Goal: Check status: Check status

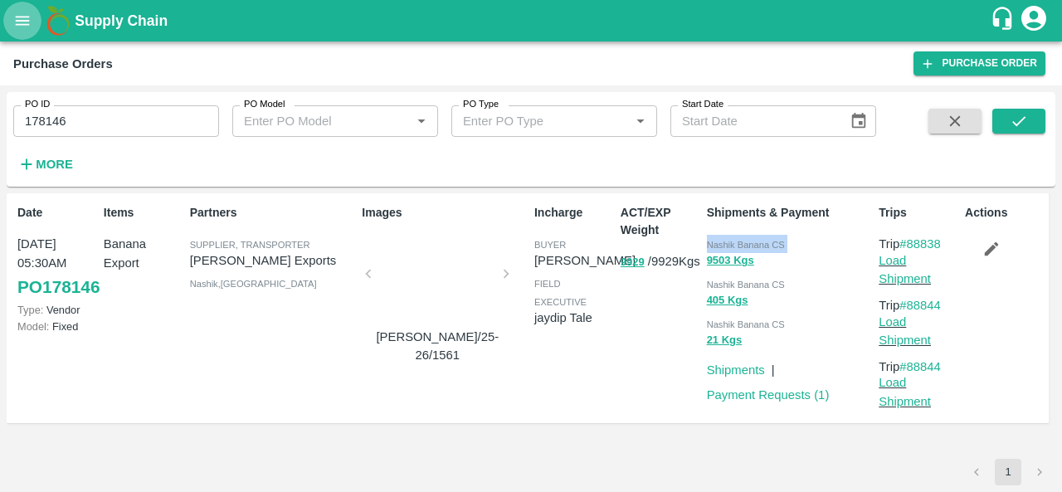
click at [23, 29] on icon "open drawer" at bounding box center [22, 21] width 18 height 18
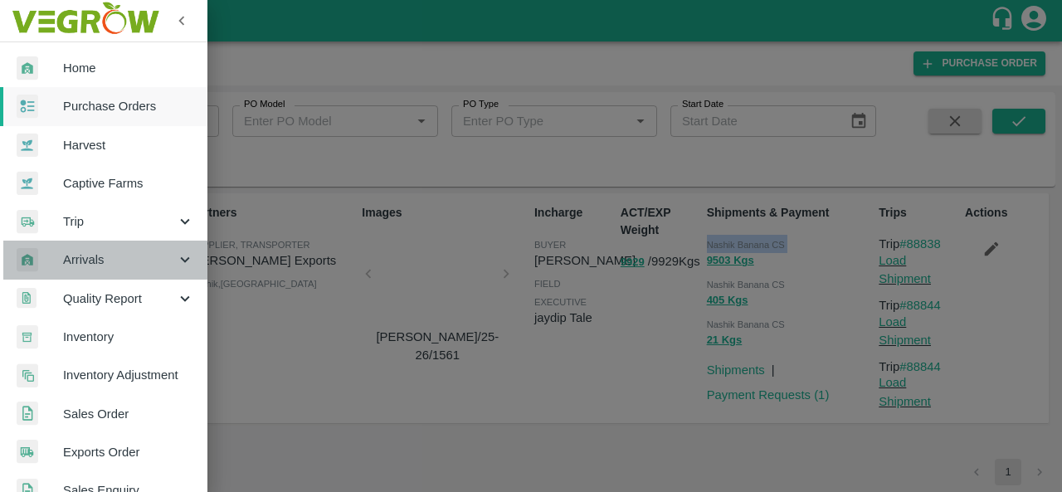
click at [116, 265] on span "Arrivals" at bounding box center [119, 260] width 113 height 18
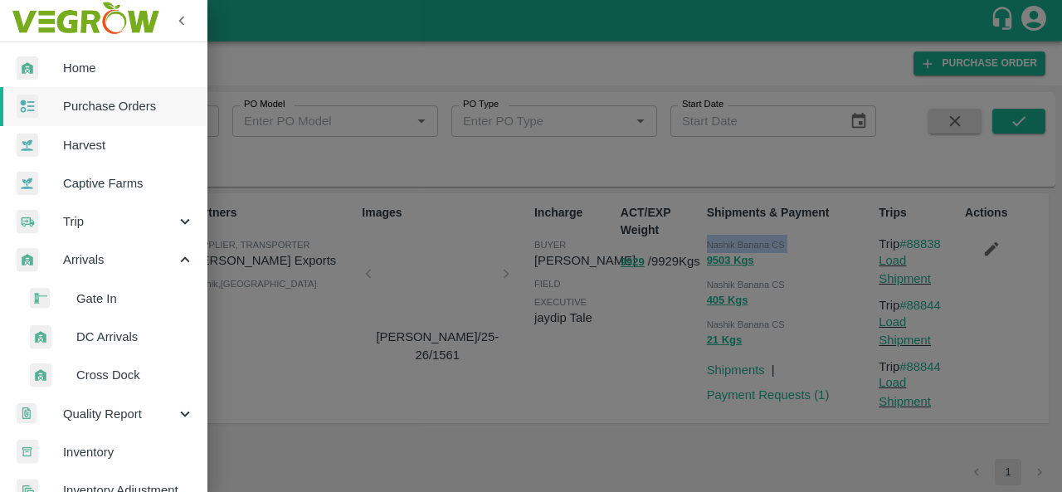
click at [103, 331] on span "DC Arrivals" at bounding box center [135, 337] width 118 height 18
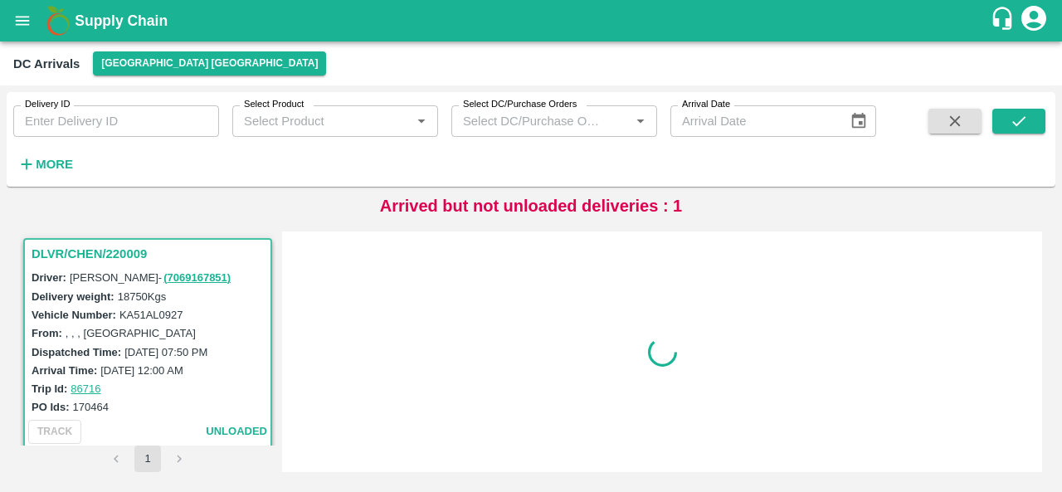
scroll to position [7, 0]
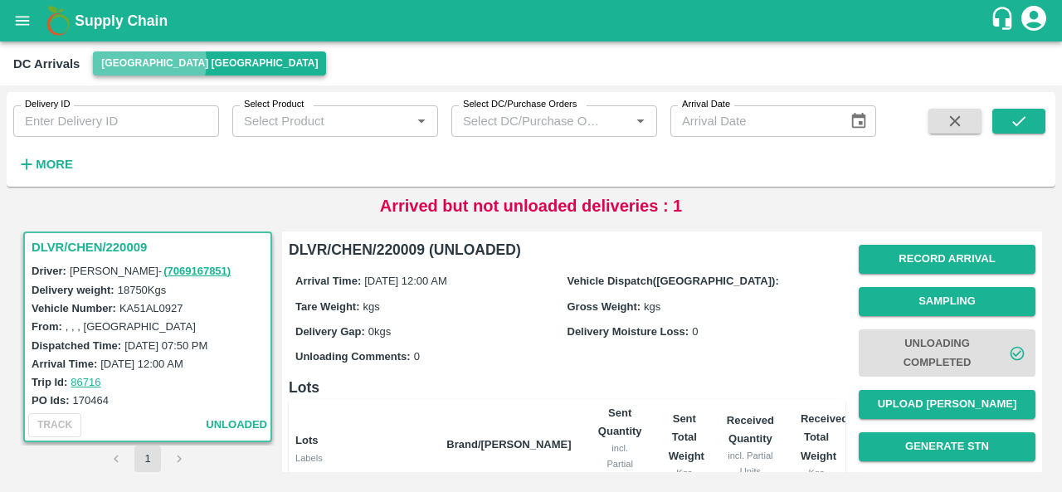
click at [148, 62] on button "[GEOGRAPHIC_DATA] [GEOGRAPHIC_DATA]" at bounding box center [209, 63] width 233 height 24
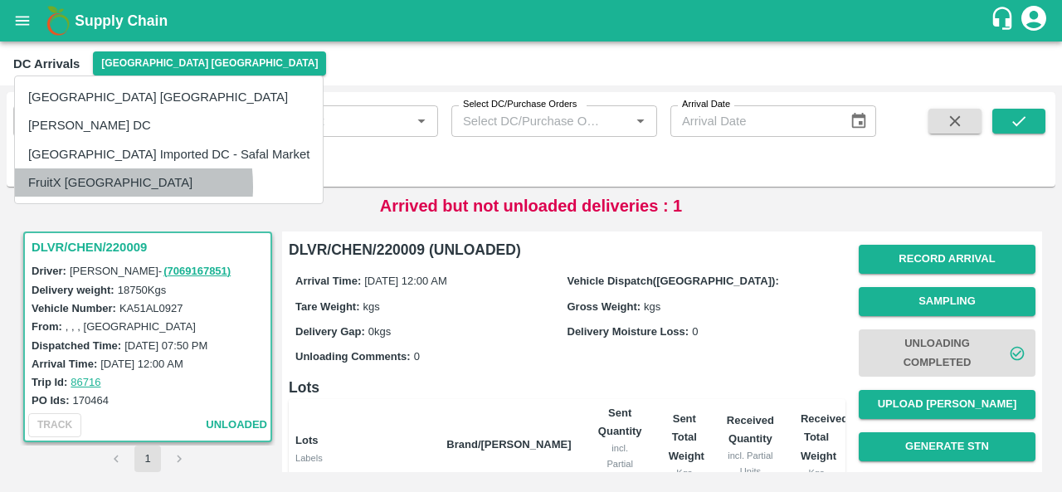
click at [94, 187] on li "FruitX [GEOGRAPHIC_DATA]" at bounding box center [169, 182] width 308 height 28
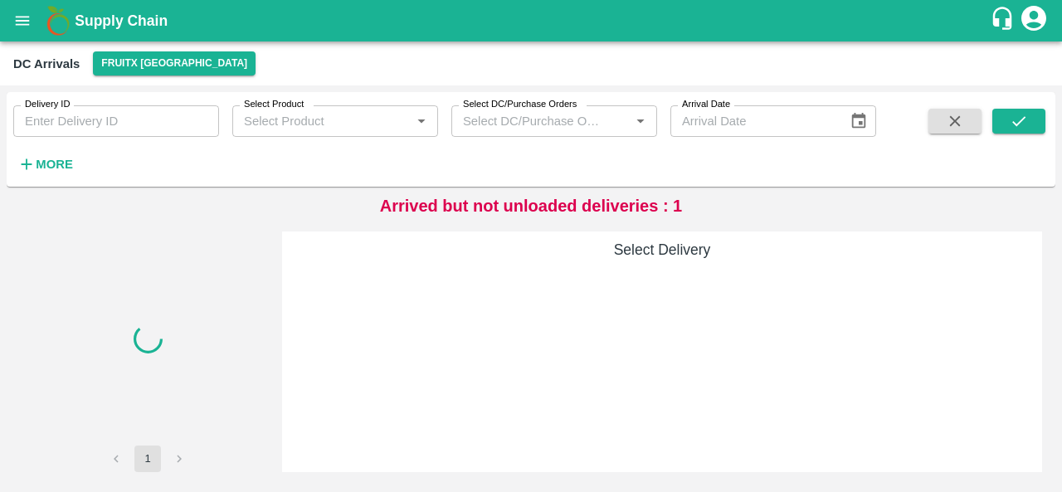
scroll to position [0, 0]
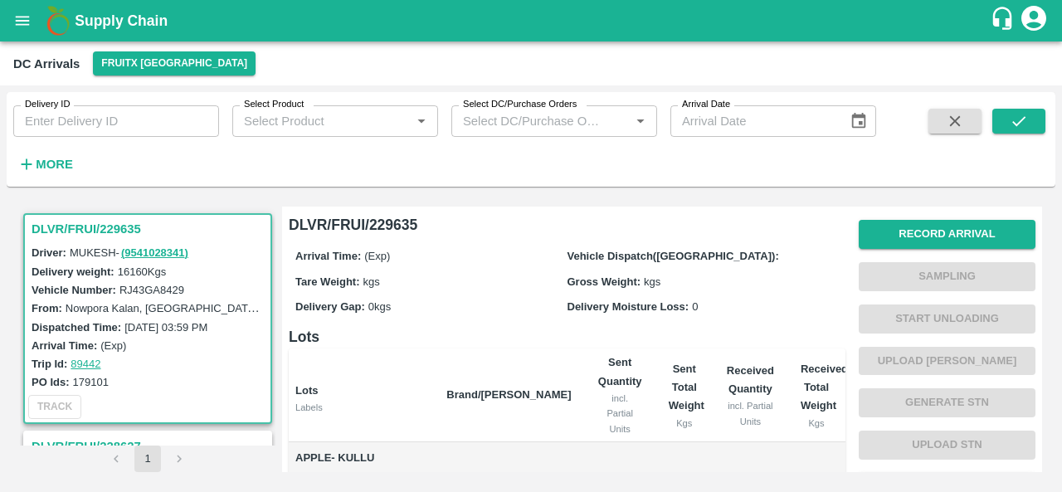
click at [122, 226] on h3 "DLVR/FRUI/229635" at bounding box center [150, 229] width 237 height 22
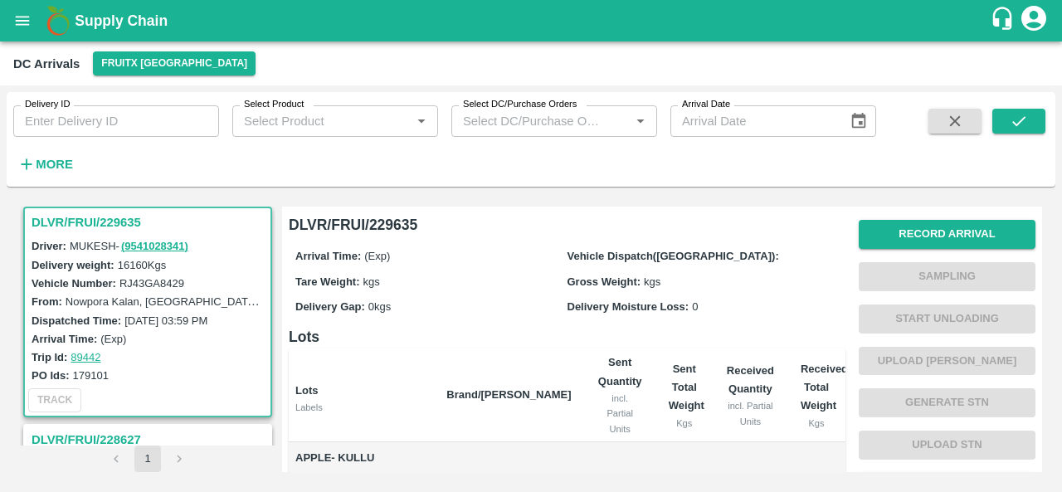
drag, startPoint x: 1043, startPoint y: 268, endPoint x: 1043, endPoint y: 331, distance: 63.0
click at [1043, 331] on div "DLVR/FRUI/229635 Driver: MUKESH - ( 9541028341 ) Delivery weight: 16160 Kgs Veh…" at bounding box center [530, 339] width 1035 height 279
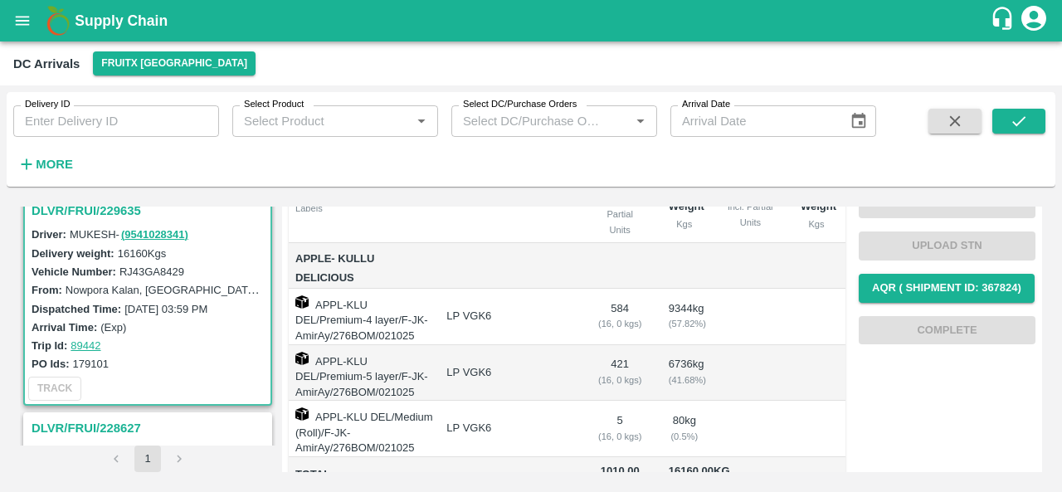
scroll to position [5, 0]
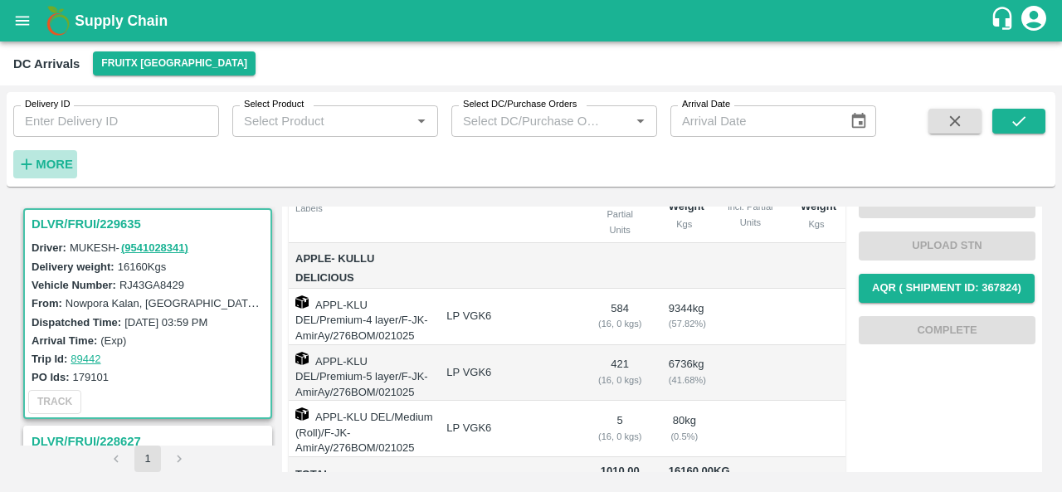
click at [70, 160] on strong "More" at bounding box center [54, 164] width 37 height 13
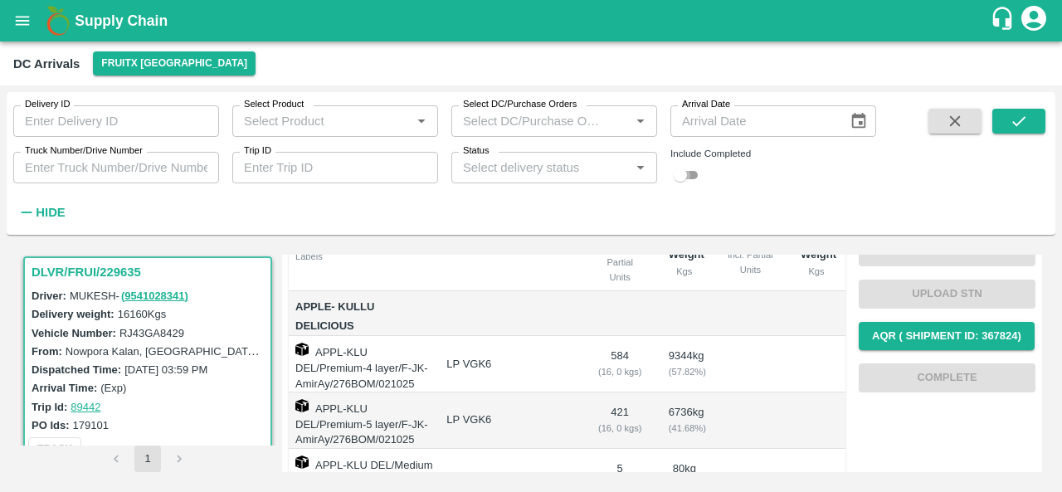
click at [689, 174] on input "checkbox" at bounding box center [680, 175] width 60 height 20
checkbox input "true"
click at [1015, 124] on icon "submit" at bounding box center [1018, 121] width 13 height 10
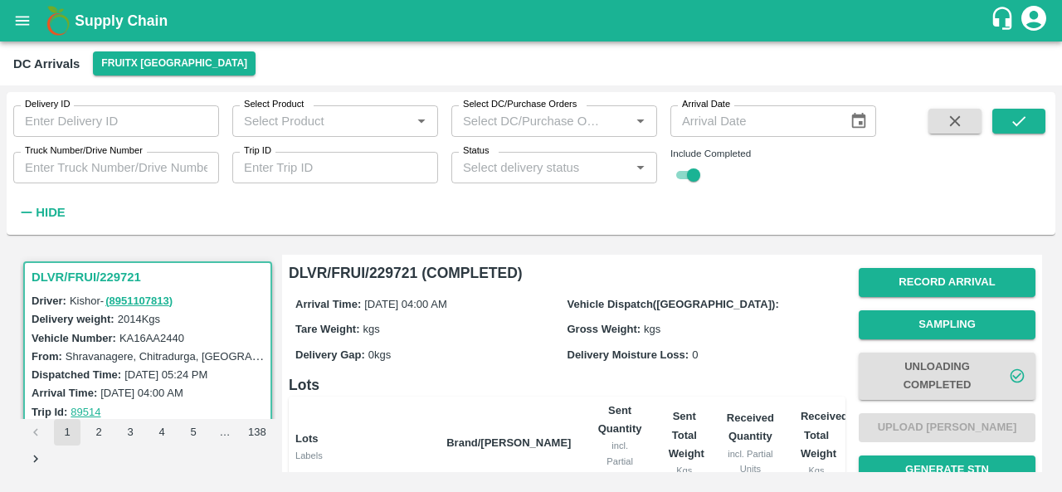
click at [72, 270] on h3 "DLVR/FRUI/229721" at bounding box center [150, 277] width 237 height 22
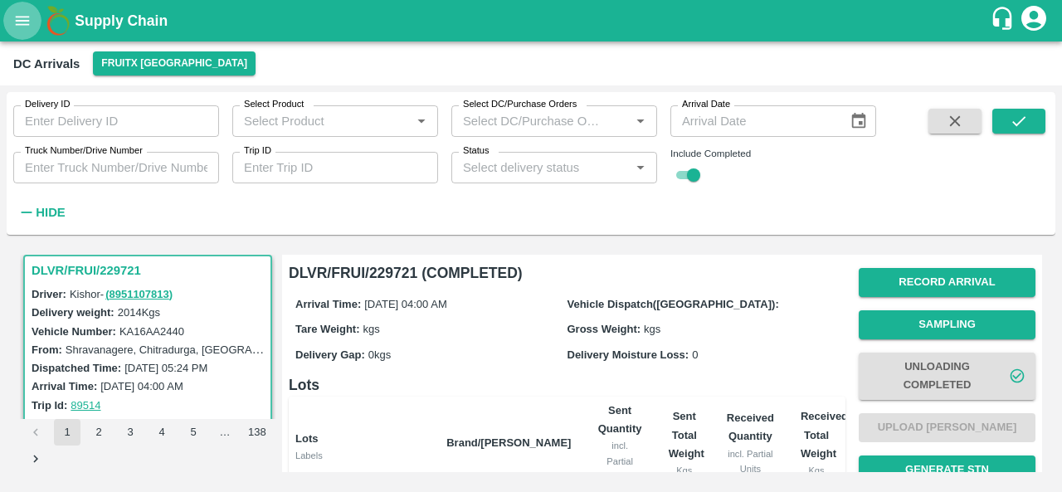
click at [22, 18] on icon "open drawer" at bounding box center [22, 21] width 18 height 18
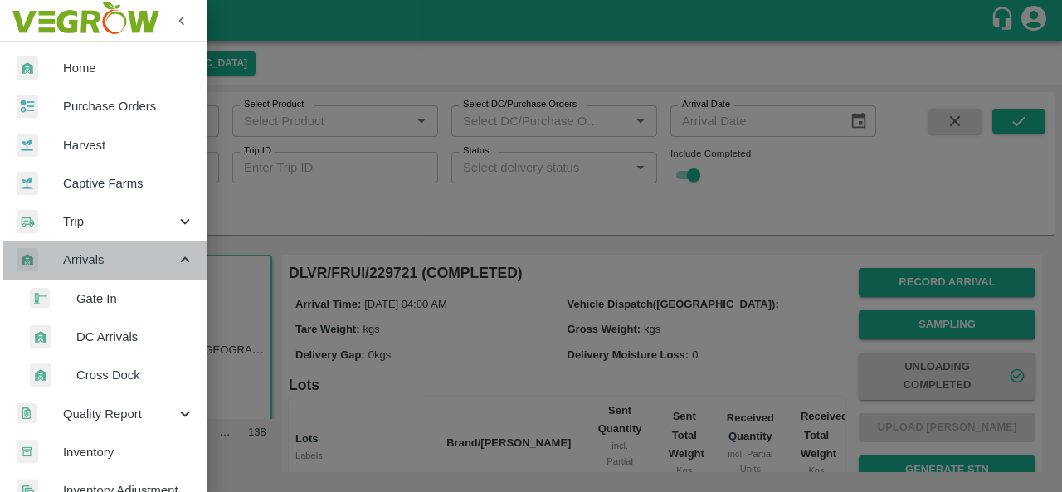
click at [122, 267] on span "Arrivals" at bounding box center [119, 260] width 113 height 18
click at [136, 264] on span "Arrivals" at bounding box center [119, 260] width 113 height 18
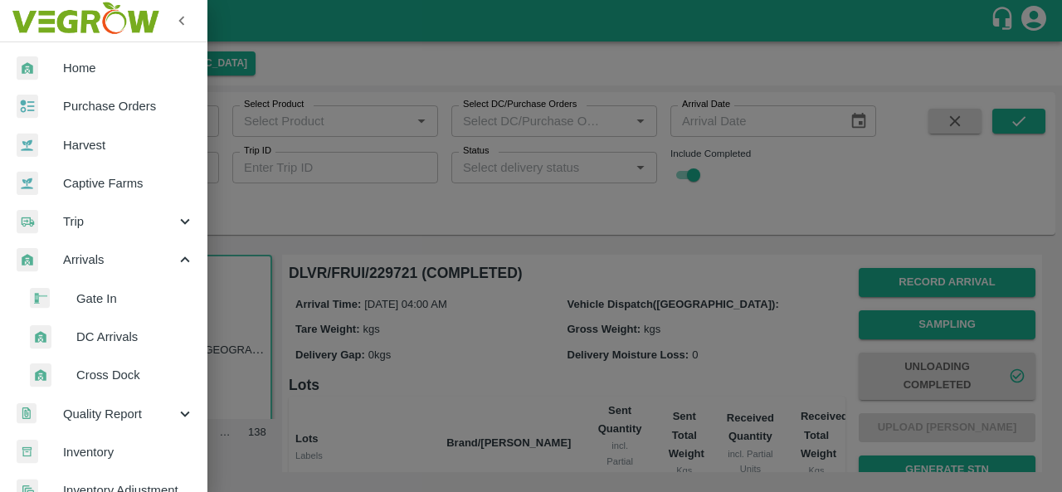
click at [466, 225] on div at bounding box center [531, 246] width 1062 height 492
